Goal: Transaction & Acquisition: Book appointment/travel/reservation

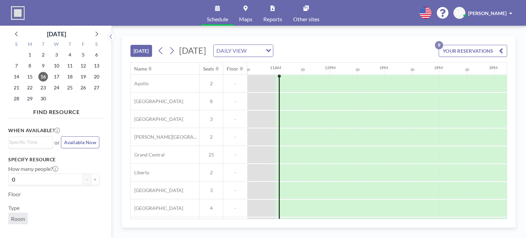
scroll to position [0, 575]
click at [487, 48] on button "YOUR RESERVATIONS 9" at bounding box center [473, 51] width 68 height 12
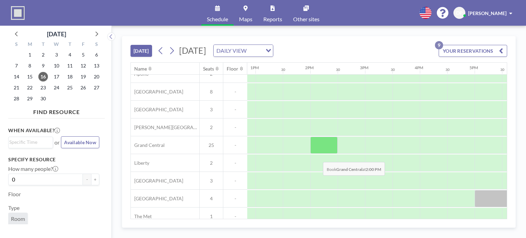
scroll to position [19, 704]
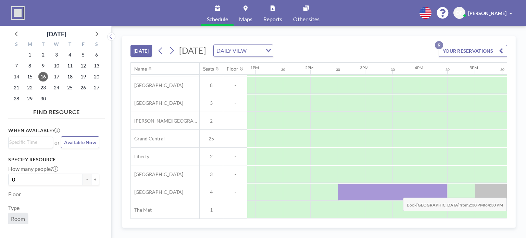
drag, startPoint x: 354, startPoint y: 193, endPoint x: 505, endPoint y: 170, distance: 152.0
click at [505, 170] on div "Name Seats Floor 12AM 30 1AM 30 2AM 30 3AM 30 4AM 30 5AM 30 6AM 30 7AM 30 8AM 3…" at bounding box center [319, 141] width 376 height 156
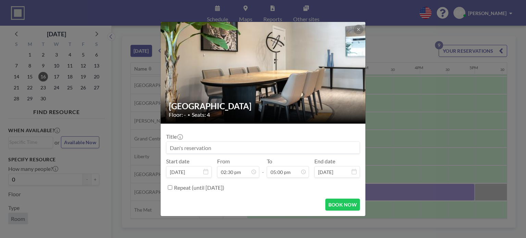
scroll to position [19, 712]
click at [361, 27] on button at bounding box center [359, 30] width 10 height 10
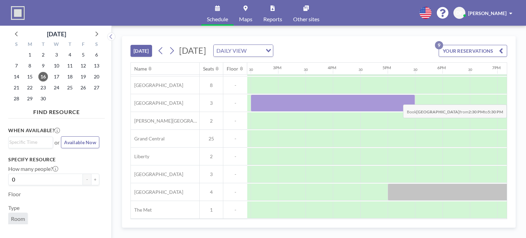
scroll to position [19, 903]
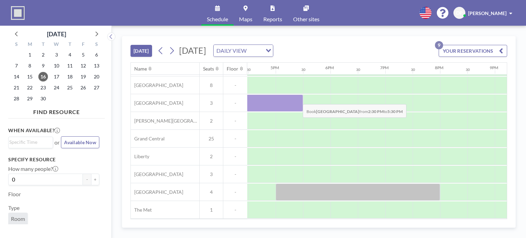
drag, startPoint x: 340, startPoint y: 104, endPoint x: 297, endPoint y: 99, distance: 42.9
click at [297, 99] on div at bounding box center [221, 103] width 164 height 17
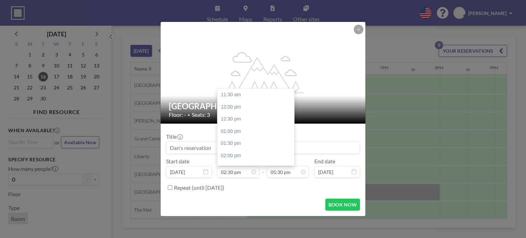
scroll to position [73, 0]
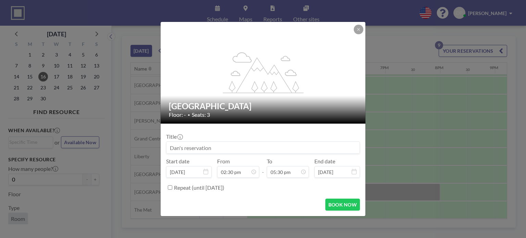
click at [184, 145] on input at bounding box center [262, 148] width 193 height 12
type input "1:1s and Meetings"
click at [356, 30] on button at bounding box center [359, 30] width 10 height 10
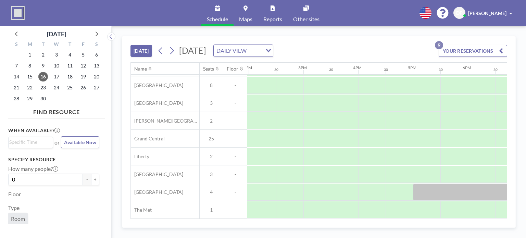
scroll to position [19, 758]
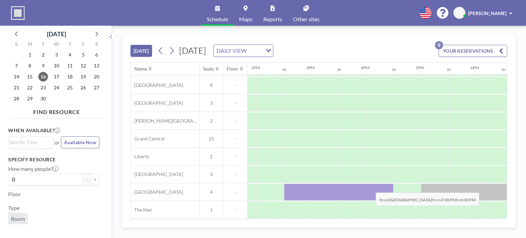
drag, startPoint x: 293, startPoint y: 188, endPoint x: 370, endPoint y: 187, distance: 76.7
click at [370, 187] on div at bounding box center [339, 192] width 110 height 17
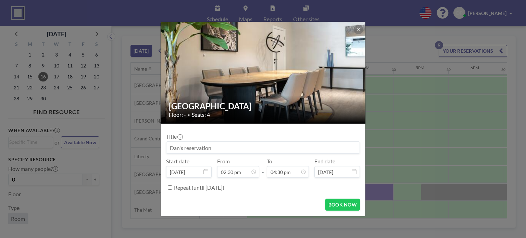
click at [227, 145] on input at bounding box center [262, 148] width 193 height 12
type input "1"
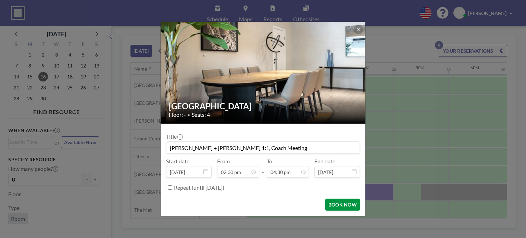
type input "[PERSON_NAME] + [PERSON_NAME] 1:1, Coach Meeting"
click at [338, 205] on button "BOOK NOW" at bounding box center [342, 205] width 35 height 12
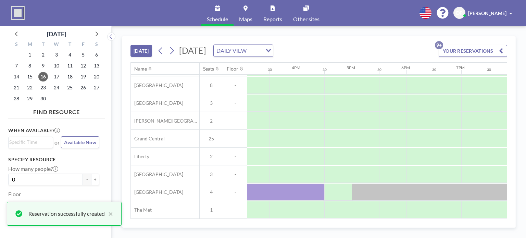
scroll to position [19, 826]
